Goal: Check status: Check status

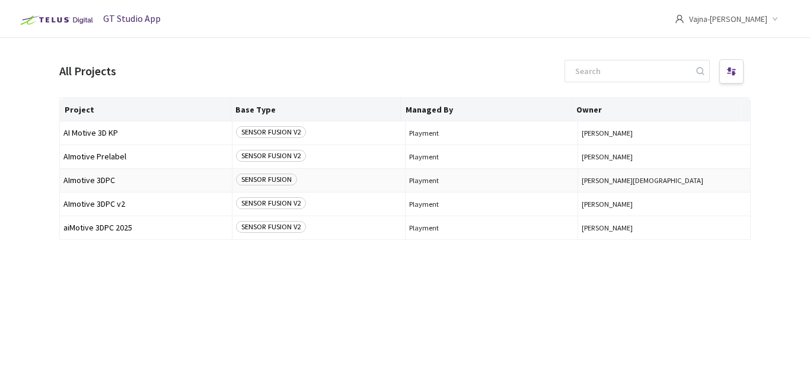
click at [179, 181] on span "AImotive 3DPC" at bounding box center [145, 180] width 165 height 9
